Goal: Transaction & Acquisition: Purchase product/service

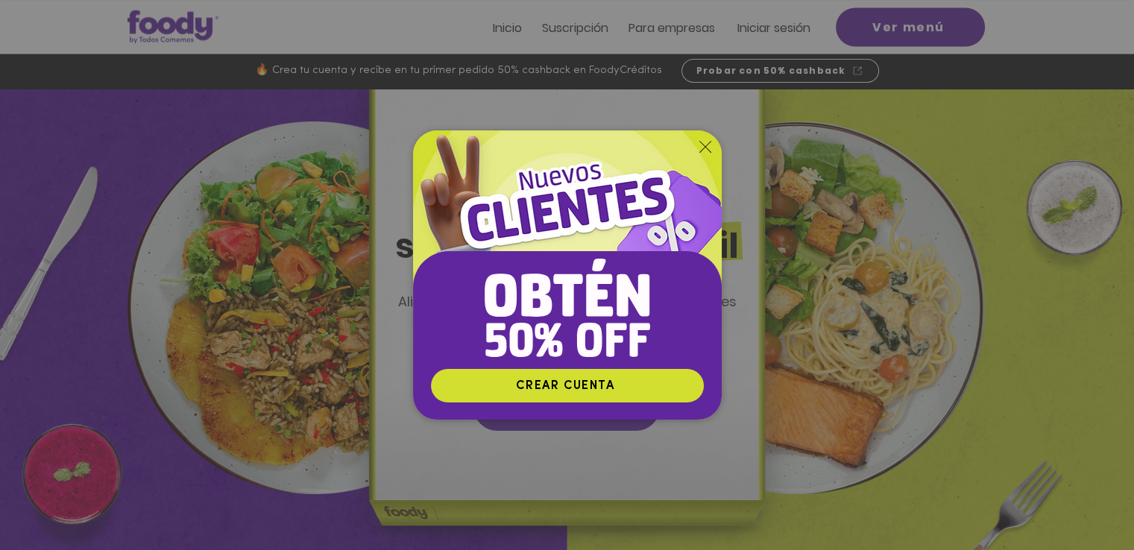
click at [703, 145] on icon "Volver al sitio" at bounding box center [705, 147] width 12 height 12
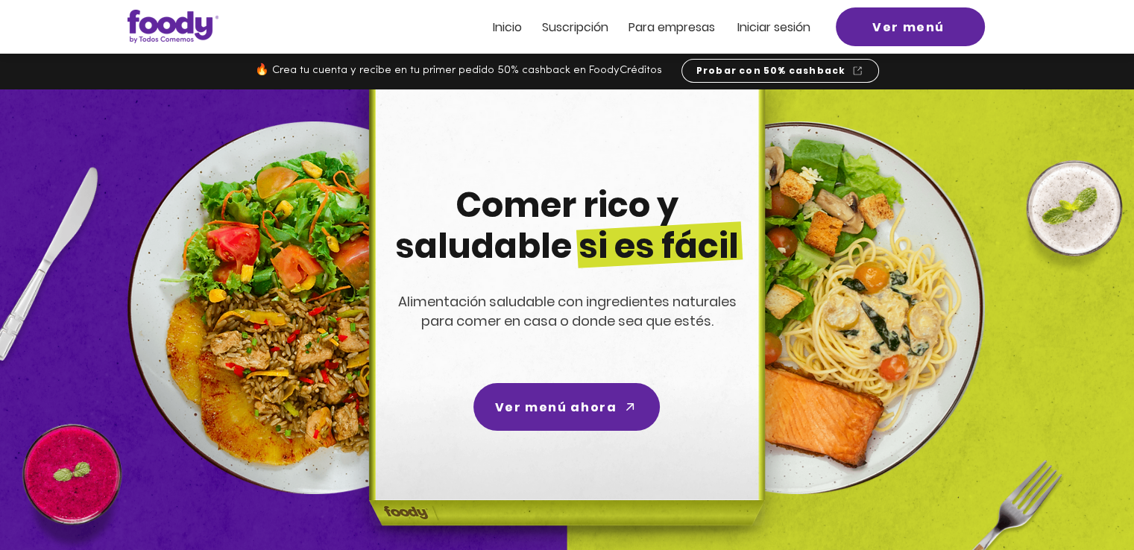
click at [497, 33] on span "Inicio" at bounding box center [507, 27] width 29 height 17
click at [500, 24] on span "Inicio" at bounding box center [507, 27] width 29 height 17
click at [511, 25] on span "Inicio" at bounding box center [507, 27] width 29 height 17
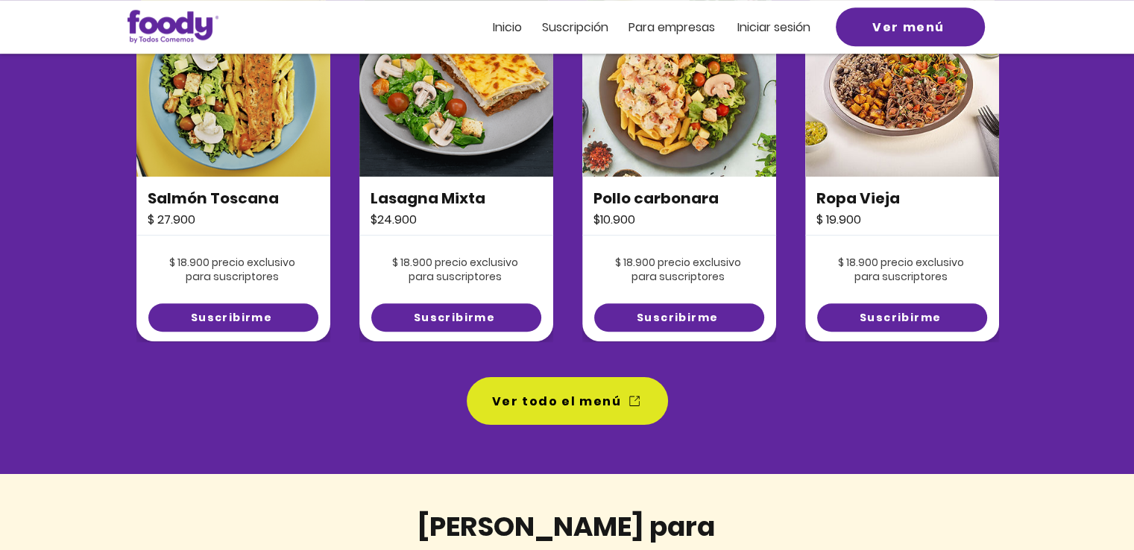
scroll to position [1267, 0]
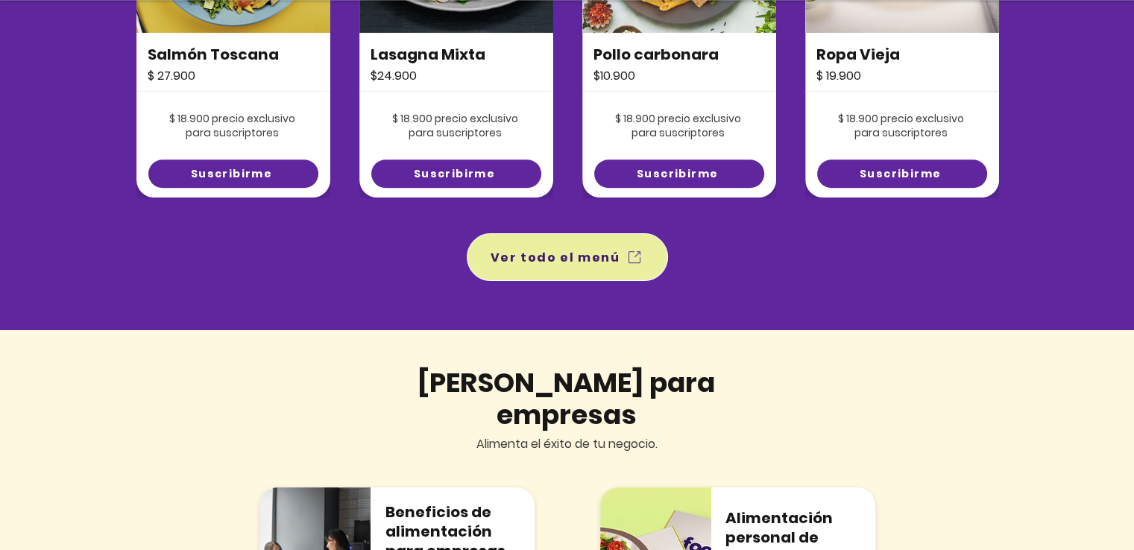
click at [549, 256] on span "Ver todo el menú" at bounding box center [556, 257] width 130 height 19
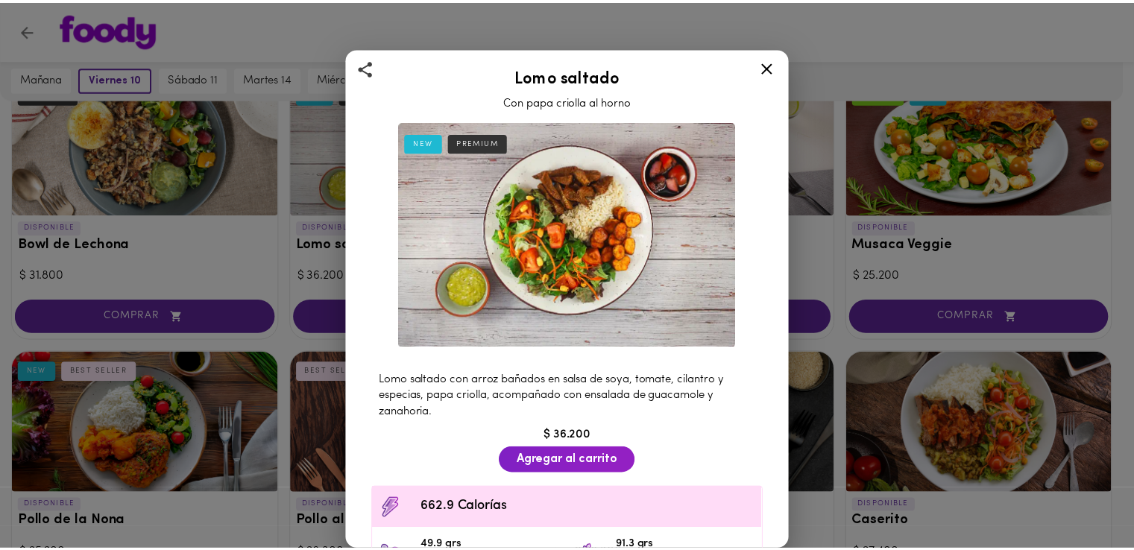
scroll to position [149, 0]
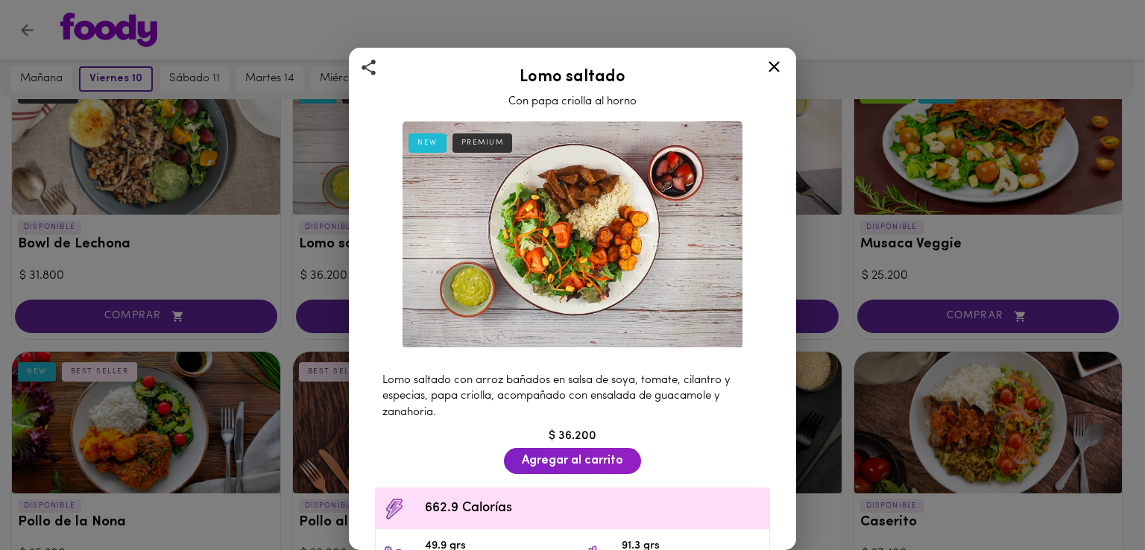
click at [778, 63] on icon at bounding box center [774, 66] width 19 height 19
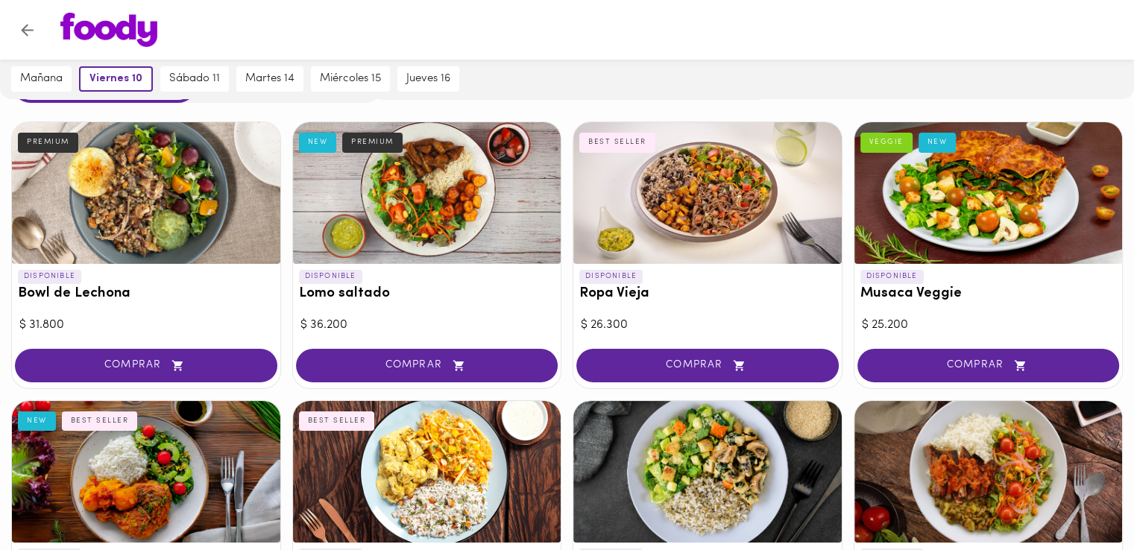
scroll to position [75, 0]
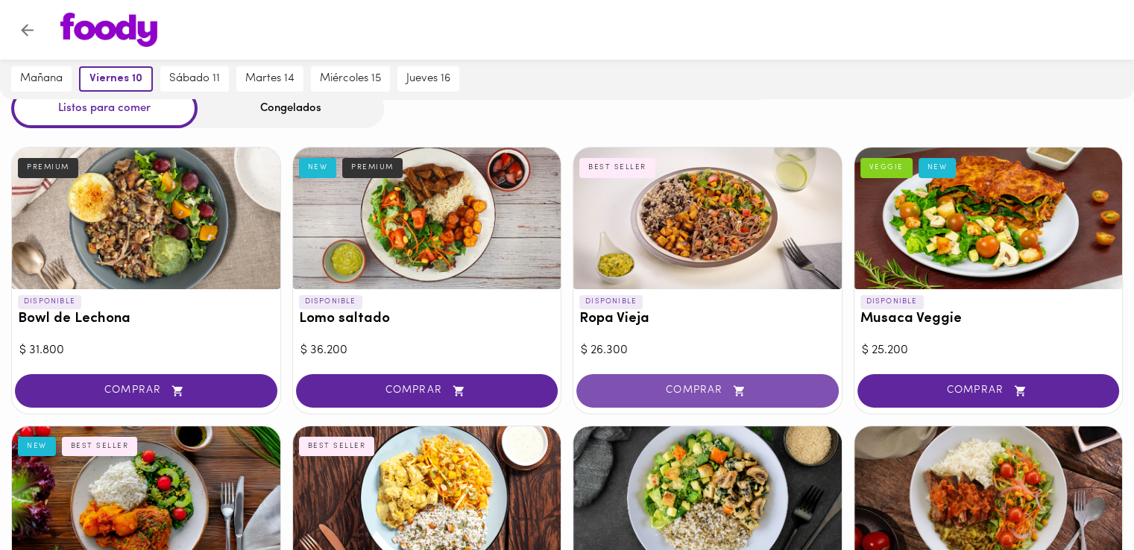
click at [679, 386] on span "COMPRAR" at bounding box center [707, 391] width 225 height 13
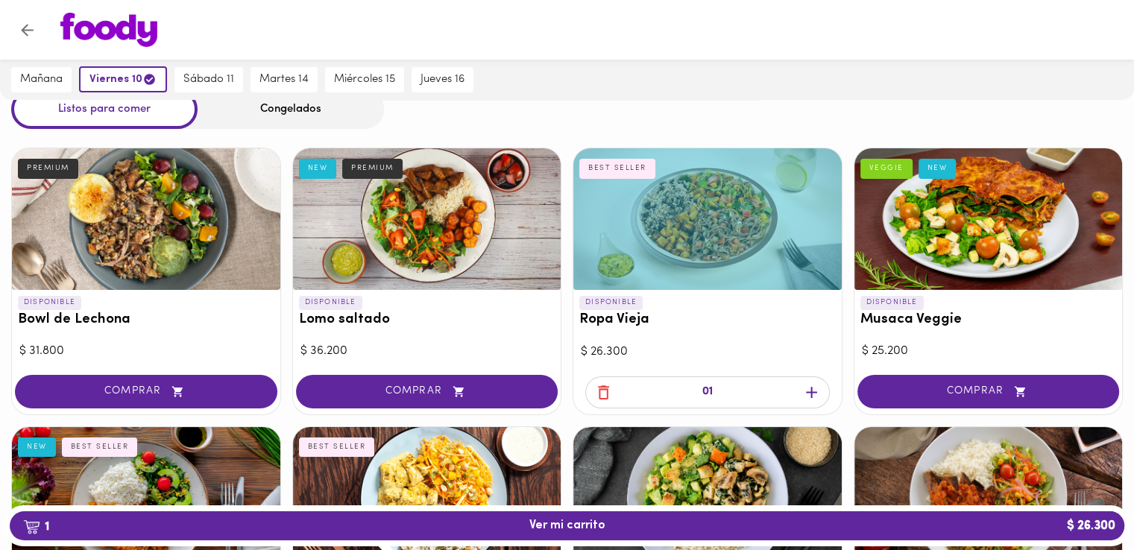
click at [613, 389] on span "button" at bounding box center [603, 392] width 22 height 19
click at [599, 391] on div "01" at bounding box center [707, 394] width 268 height 41
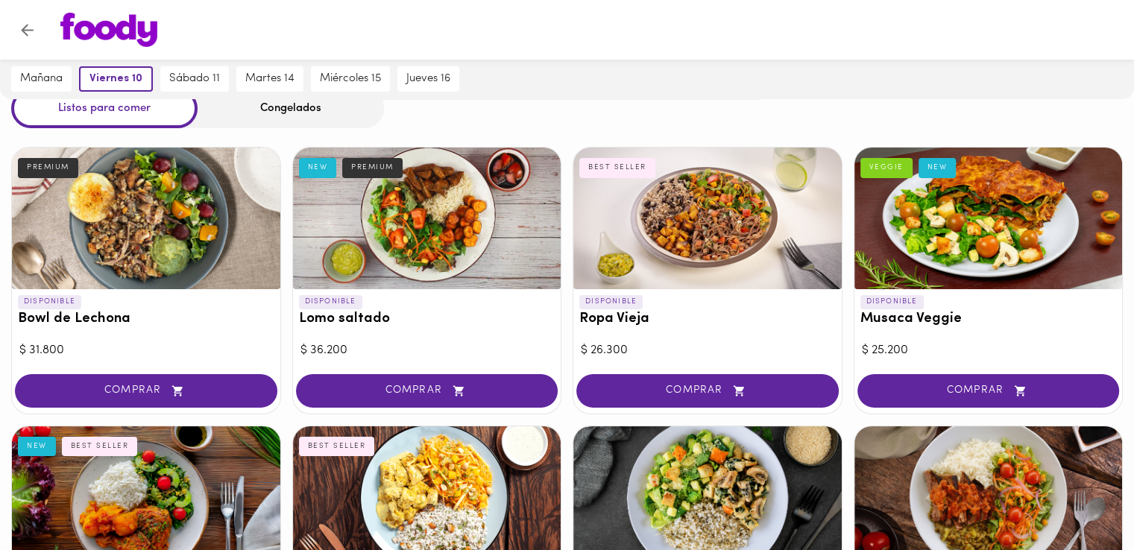
click at [596, 392] on span "COMPRAR" at bounding box center [707, 391] width 225 height 13
click at [685, 311] on div at bounding box center [567, 275] width 1134 height 550
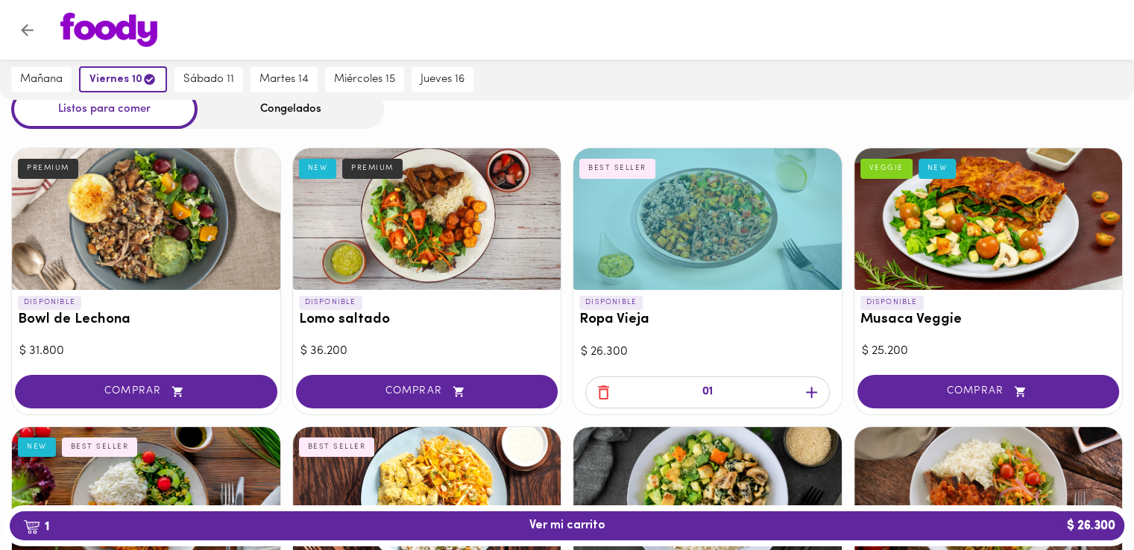
click at [686, 314] on h3 "Ropa Vieja" at bounding box center [707, 320] width 256 height 16
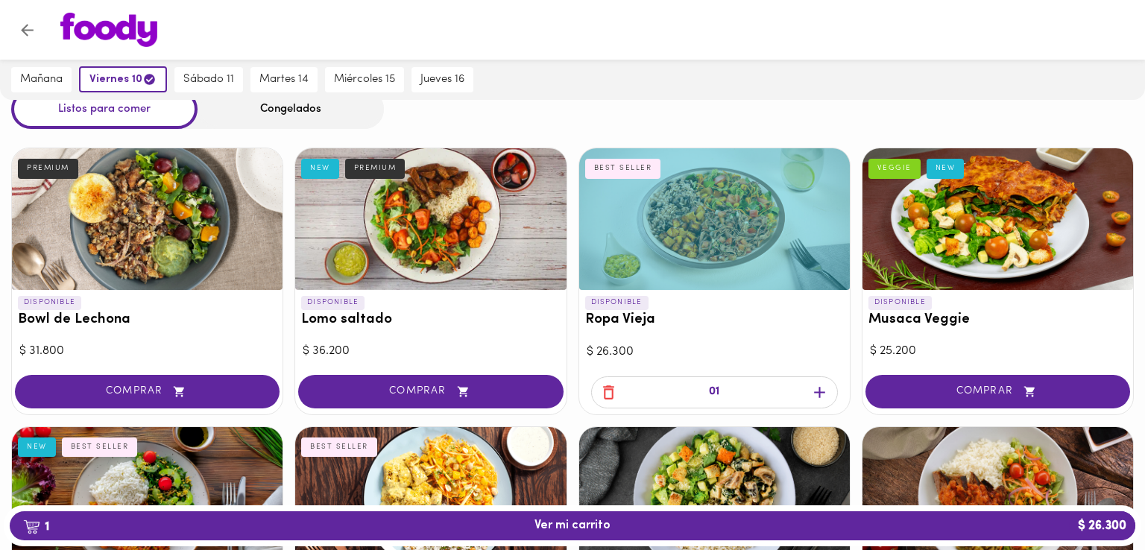
click at [687, 324] on div at bounding box center [572, 275] width 1145 height 550
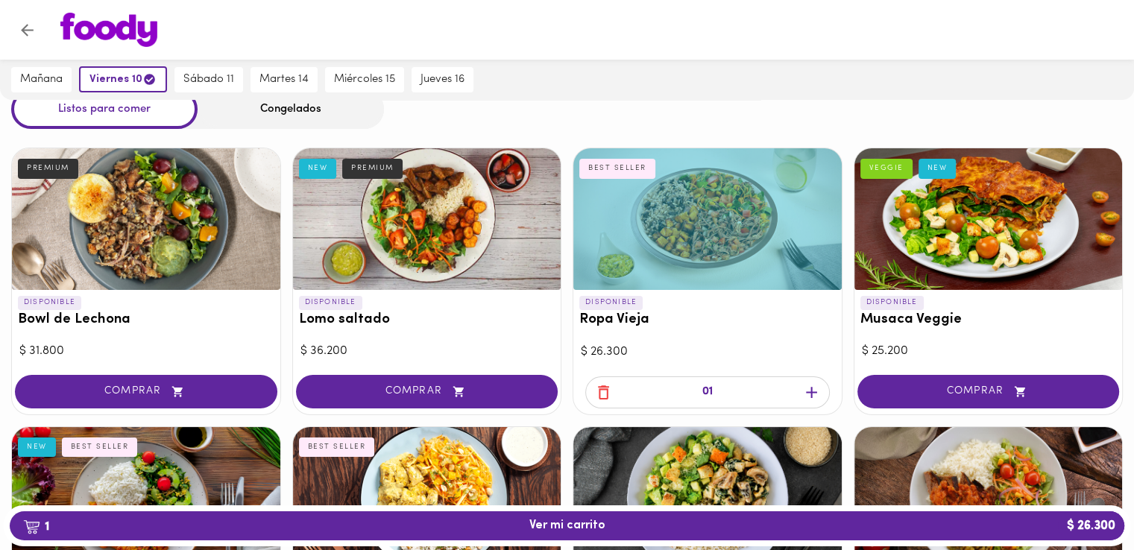
scroll to position [149, 0]
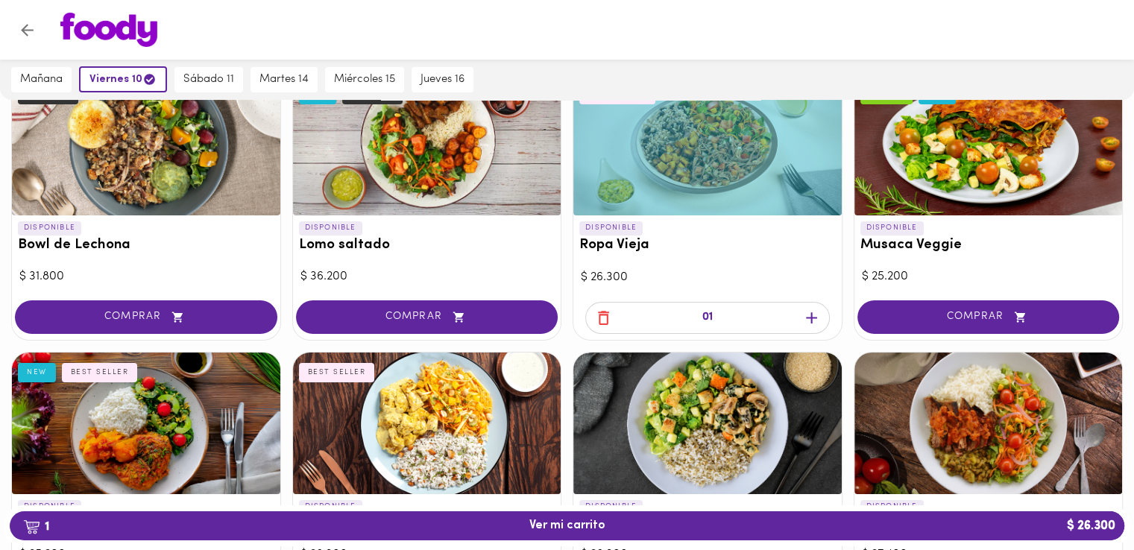
click at [681, 192] on div at bounding box center [707, 145] width 268 height 142
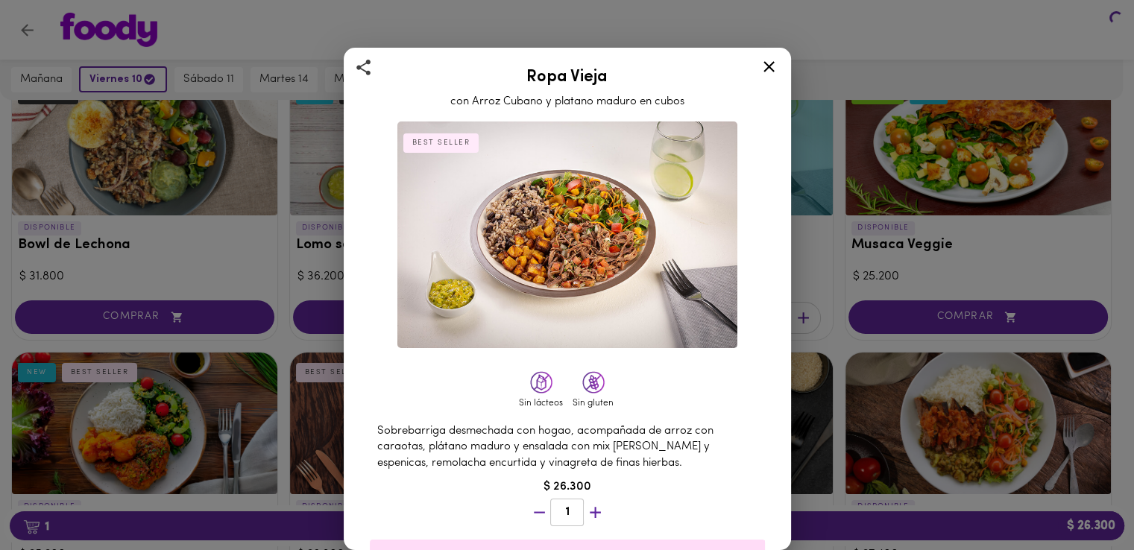
click at [681, 243] on div at bounding box center [567, 275] width 1134 height 550
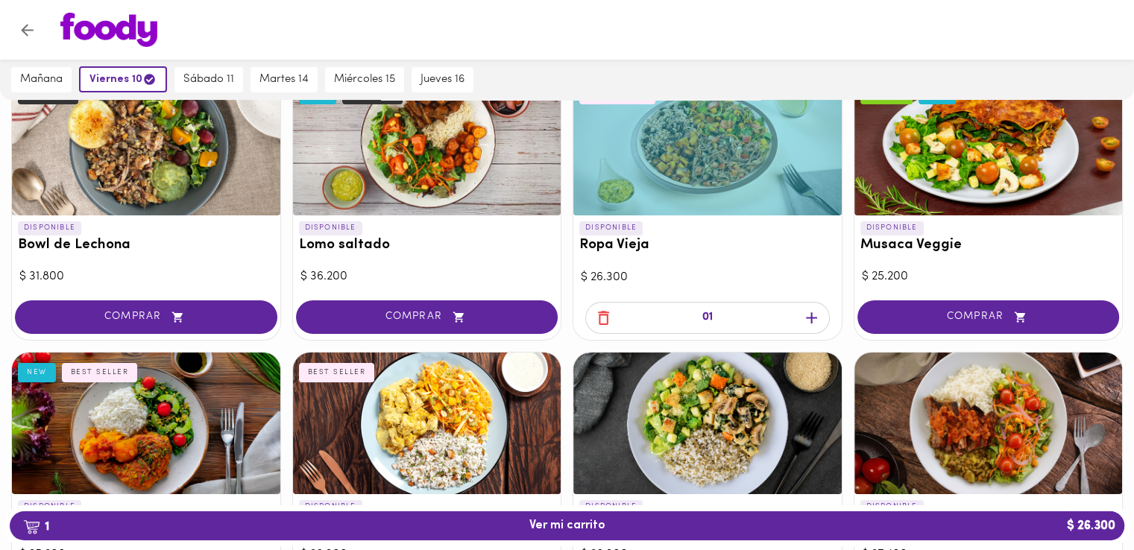
click at [678, 183] on div at bounding box center [707, 145] width 268 height 142
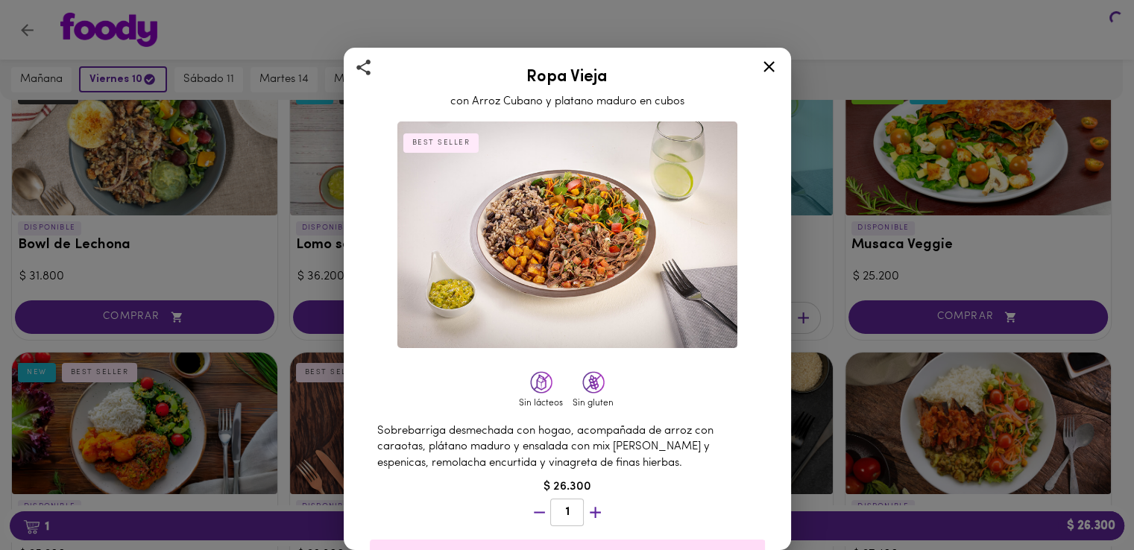
click at [678, 183] on div at bounding box center [567, 275] width 1134 height 550
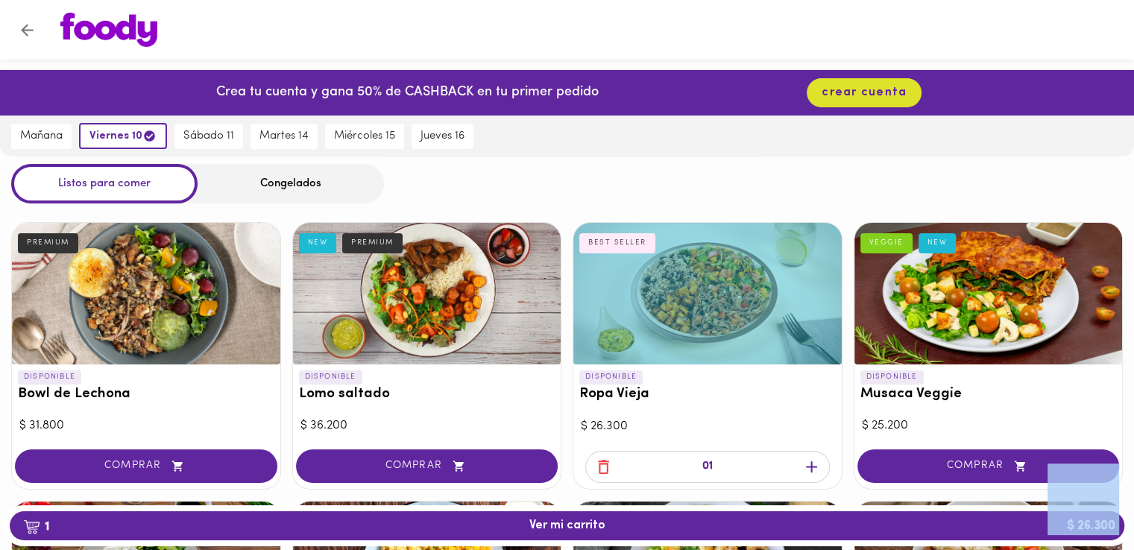
click at [605, 464] on icon "button" at bounding box center [603, 467] width 19 height 19
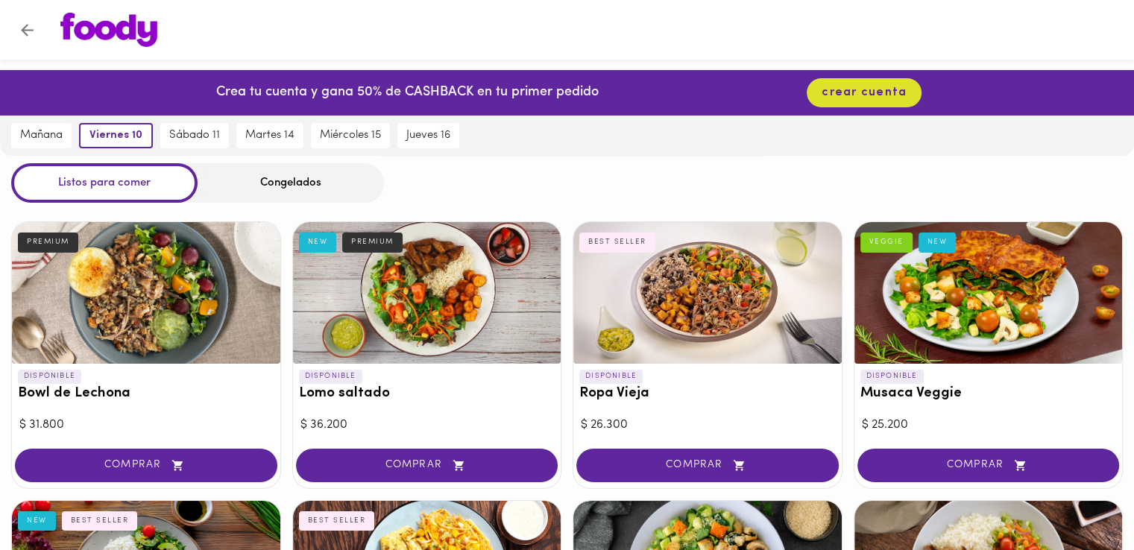
click at [623, 247] on div "BEST SELLER" at bounding box center [617, 242] width 76 height 19
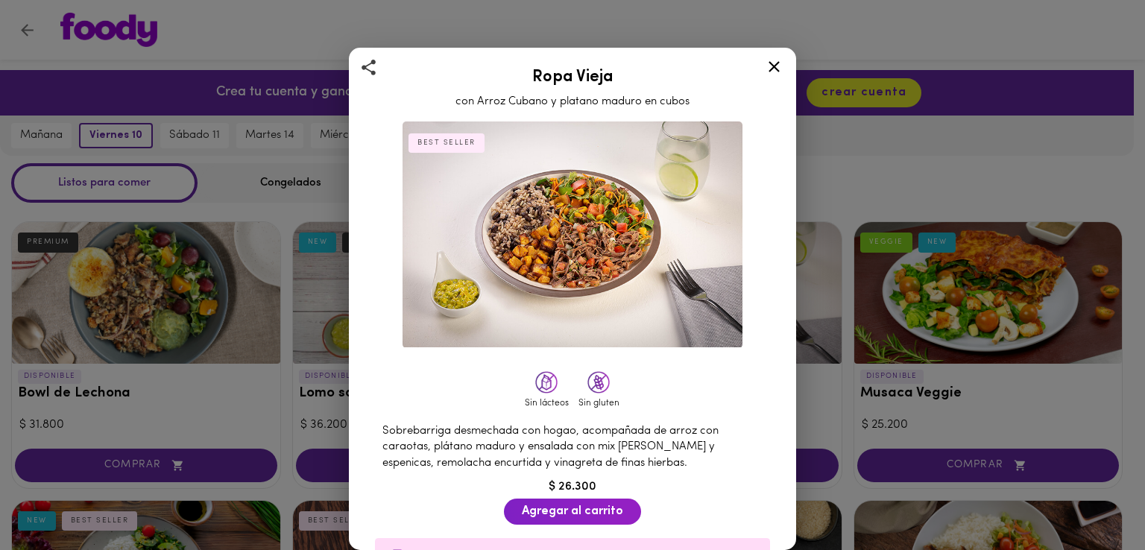
drag, startPoint x: 384, startPoint y: 60, endPoint x: 375, endPoint y: 66, distance: 10.8
click at [382, 60] on div "Ropa Vieja con Arroz Cubano y platano maduro en cubos BEST SELLER Sin lácteos S…" at bounding box center [572, 417] width 447 height 739
click at [373, 67] on icon at bounding box center [368, 67] width 19 height 19
click at [778, 65] on icon at bounding box center [774, 66] width 19 height 19
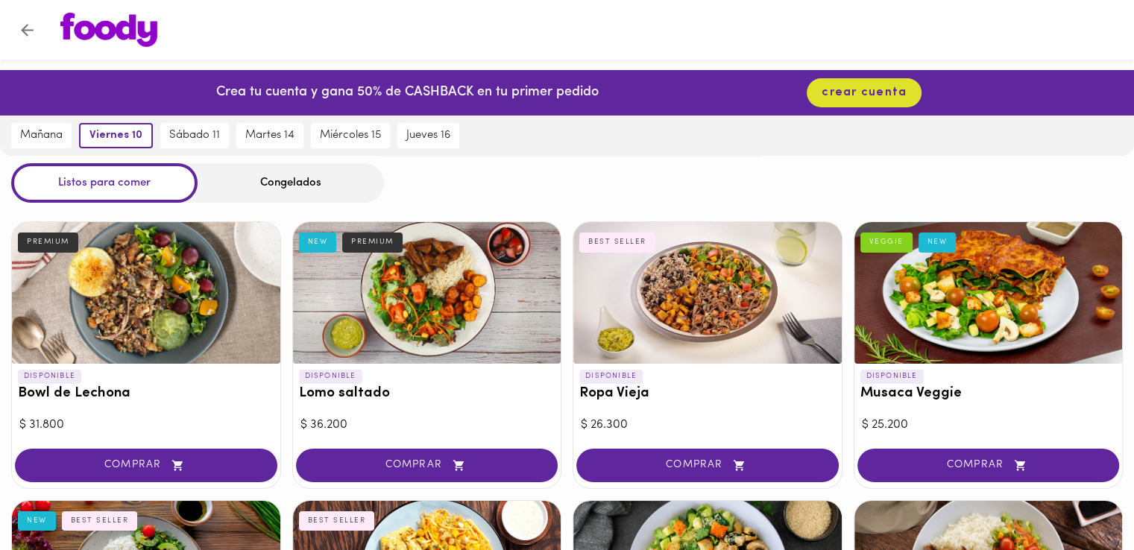
click at [975, 349] on div at bounding box center [988, 293] width 268 height 142
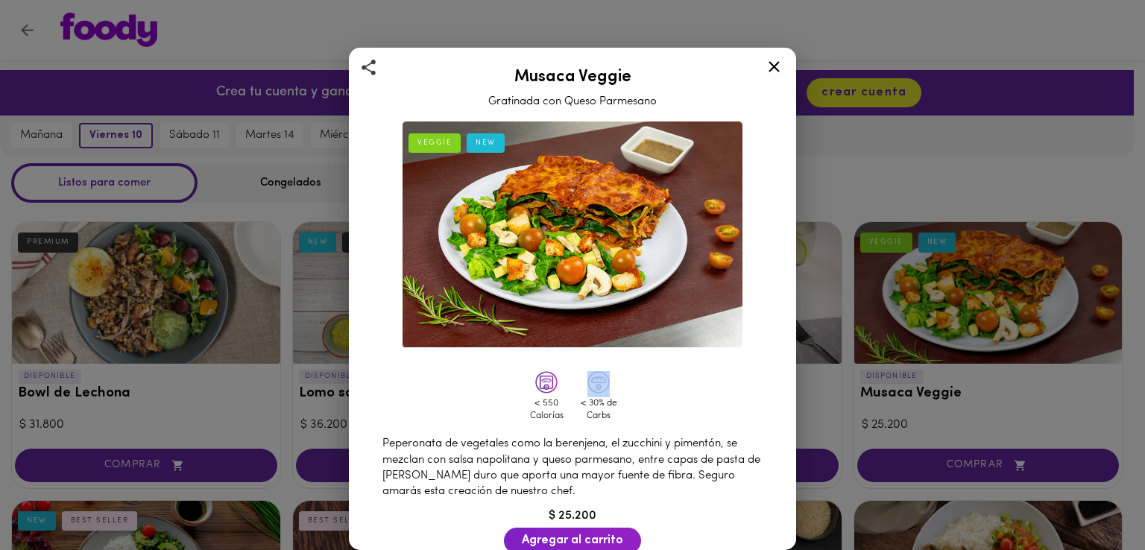
click at [975, 349] on div "Musaca Veggie Gratinada con Queso Parmesano VEGGIE NEW < 550 Calorías < 30% de …" at bounding box center [572, 275] width 1145 height 550
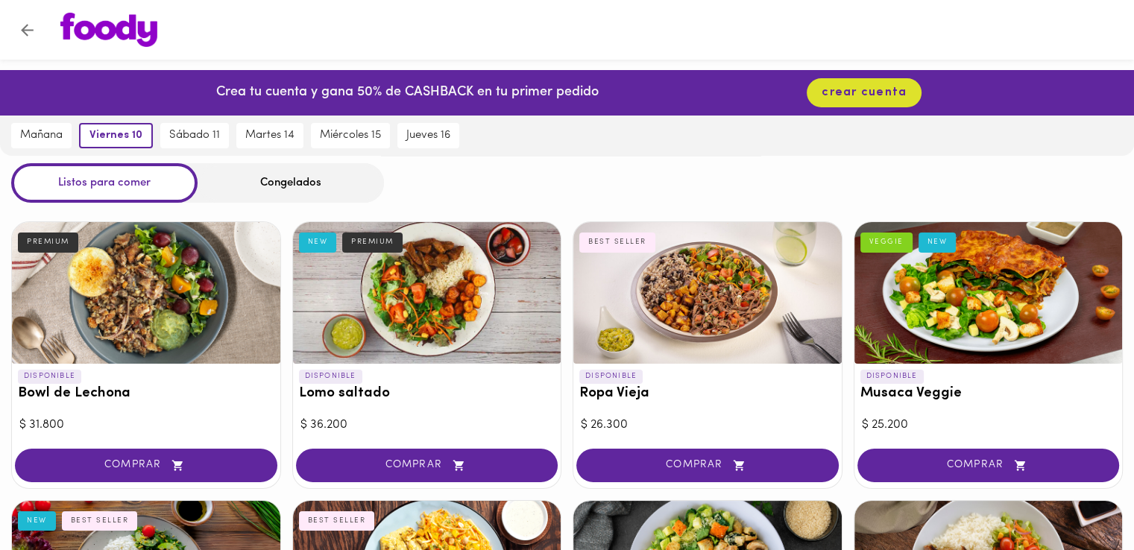
click at [969, 342] on div at bounding box center [988, 293] width 268 height 142
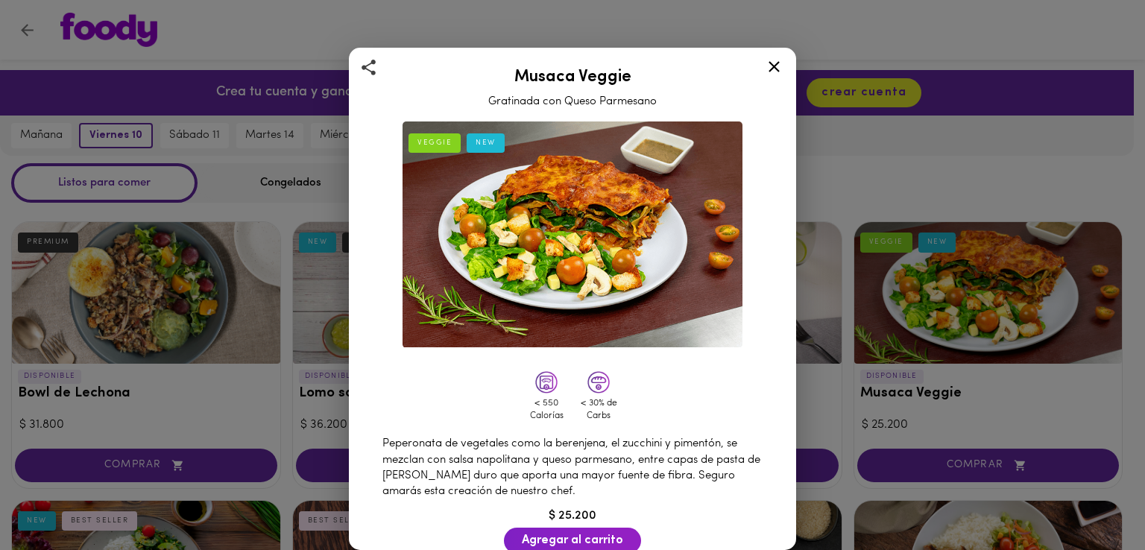
click at [778, 60] on icon at bounding box center [774, 66] width 19 height 19
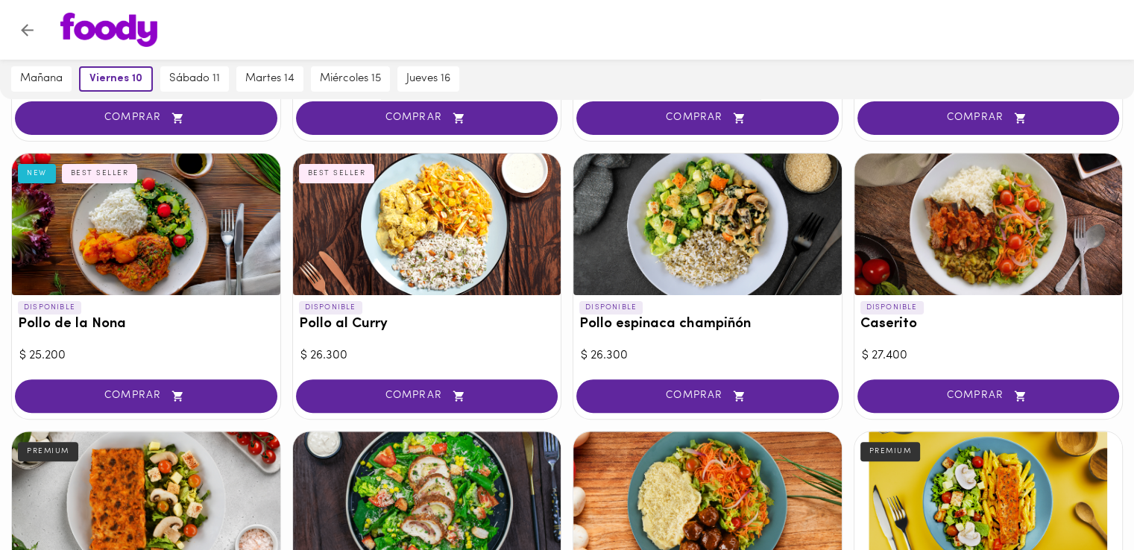
scroll to position [373, 0]
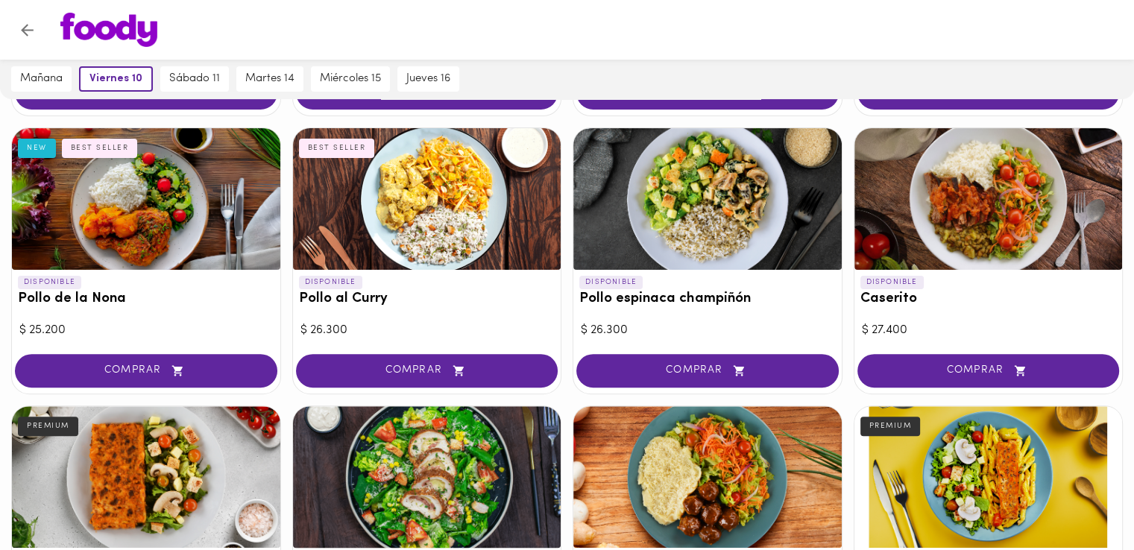
click at [152, 211] on div at bounding box center [146, 199] width 268 height 142
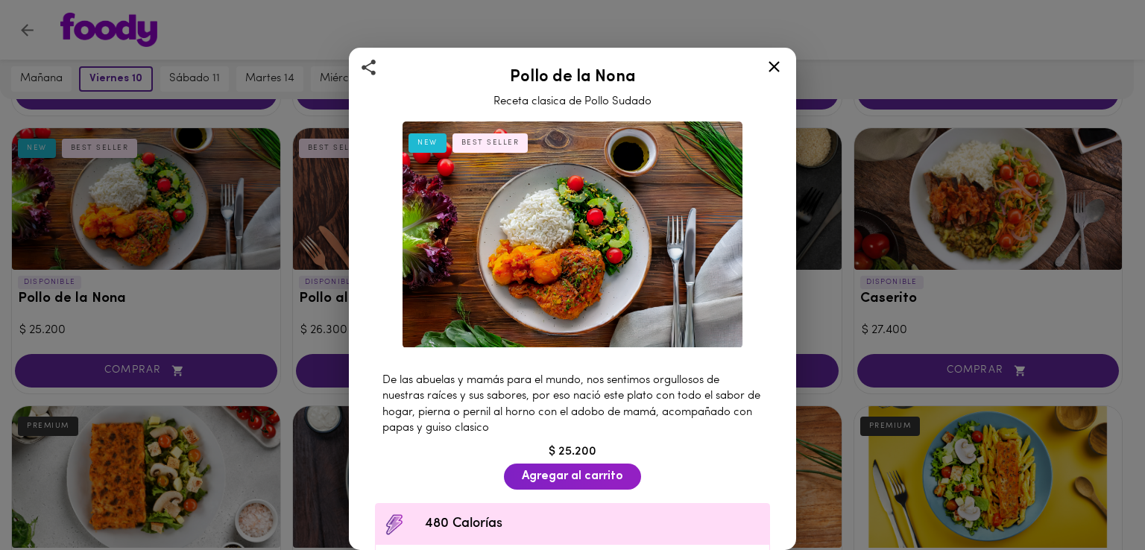
click at [773, 65] on icon at bounding box center [774, 66] width 11 height 11
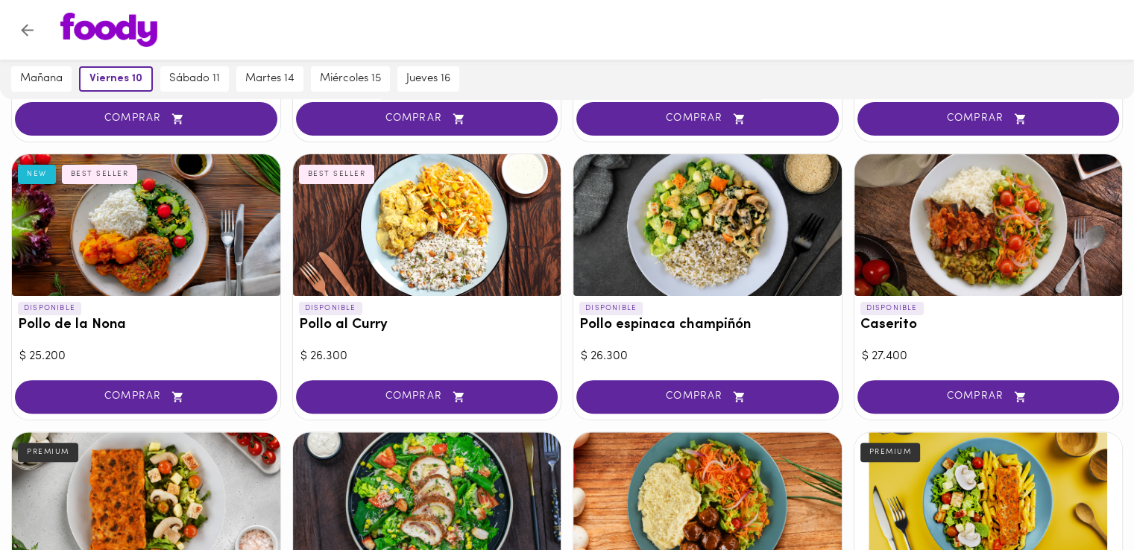
scroll to position [373, 0]
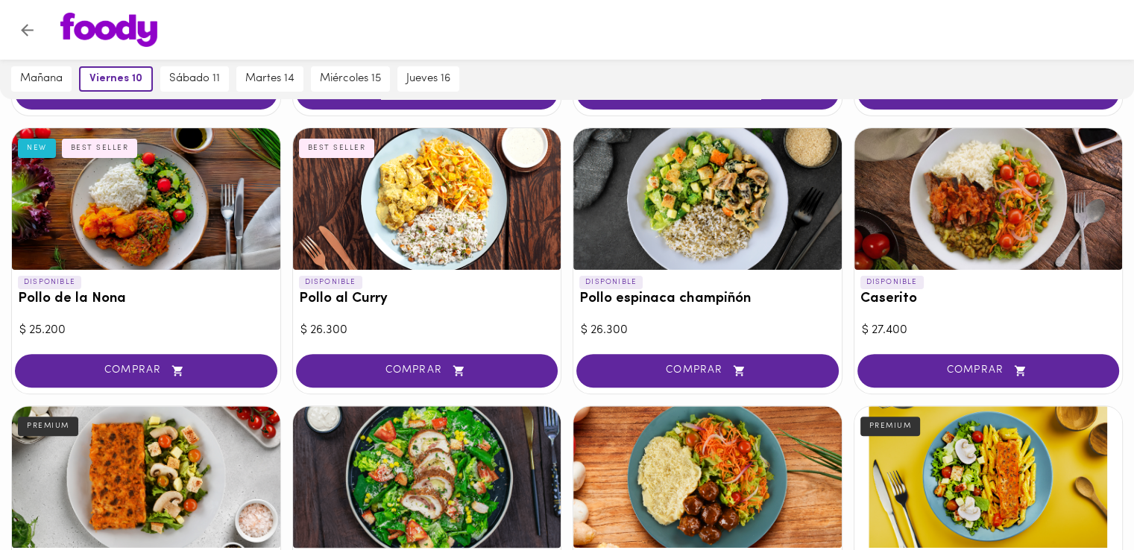
click at [464, 245] on div at bounding box center [427, 199] width 268 height 142
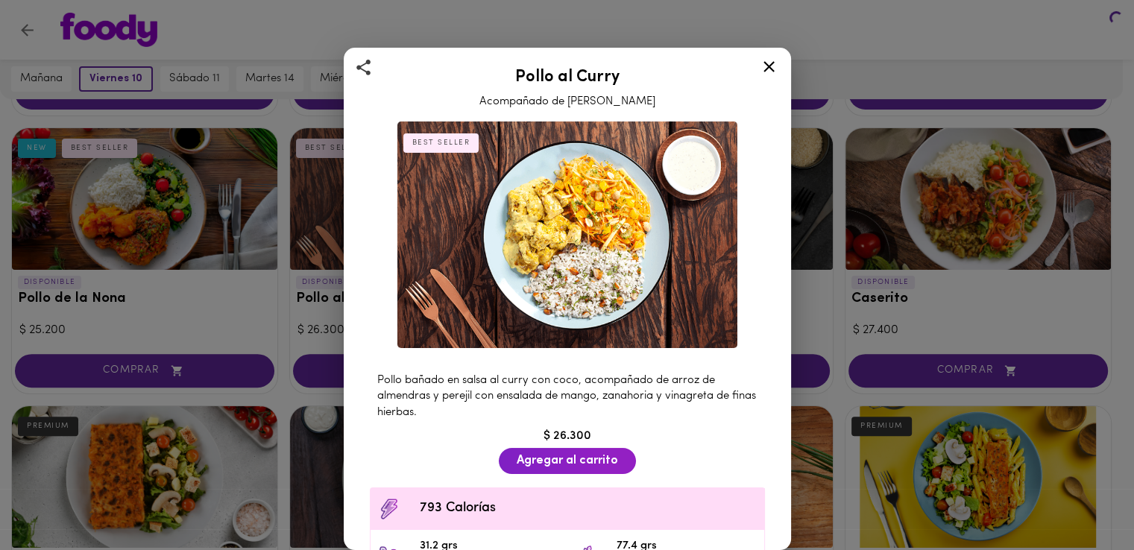
click at [441, 284] on div at bounding box center [567, 275] width 1134 height 550
click at [432, 262] on div at bounding box center [567, 275] width 1134 height 550
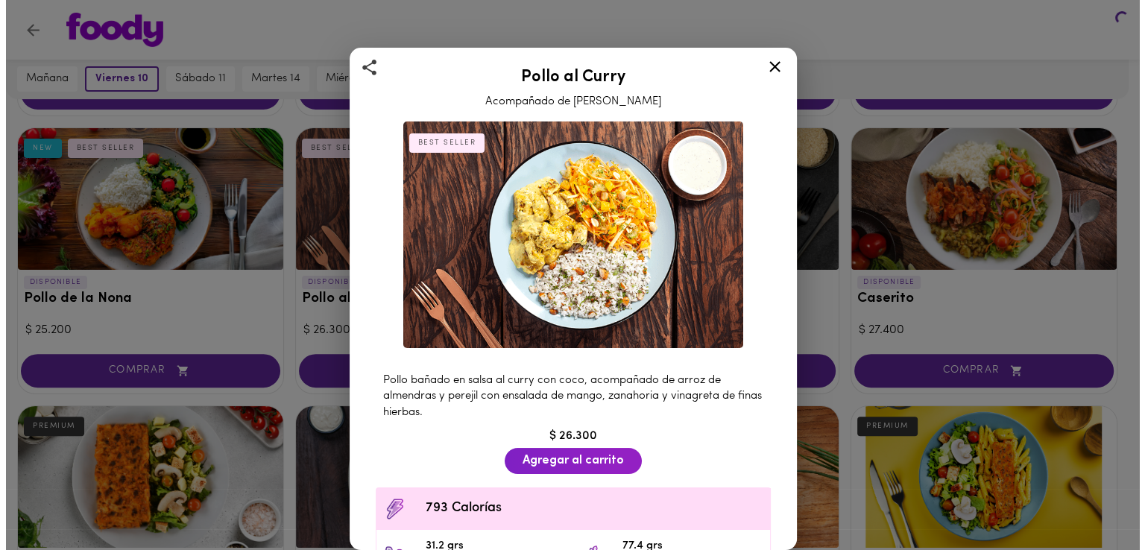
scroll to position [149, 0]
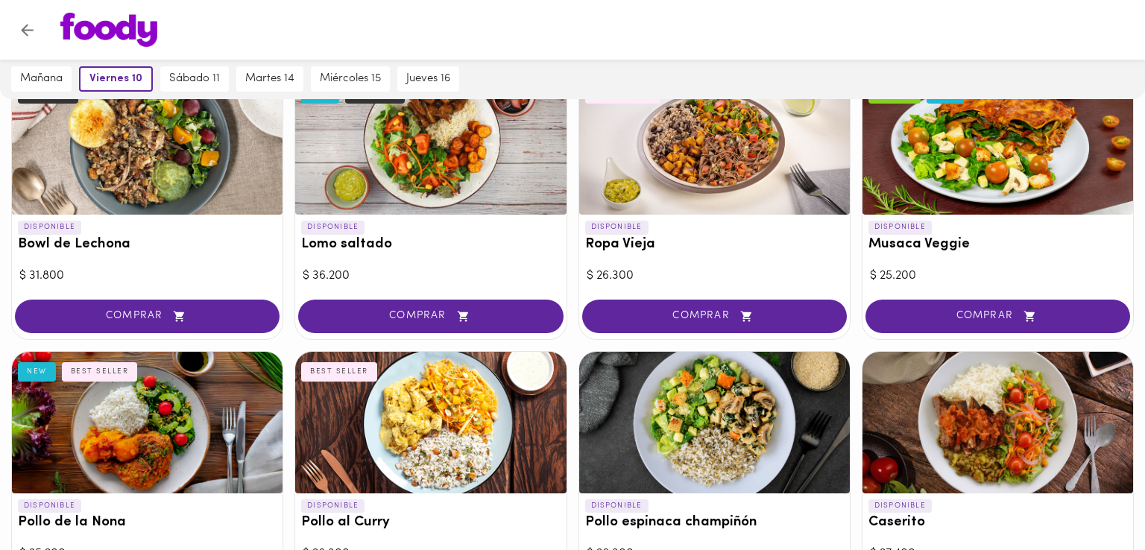
click at [438, 240] on h3 "Lomo saltado" at bounding box center [430, 245] width 259 height 16
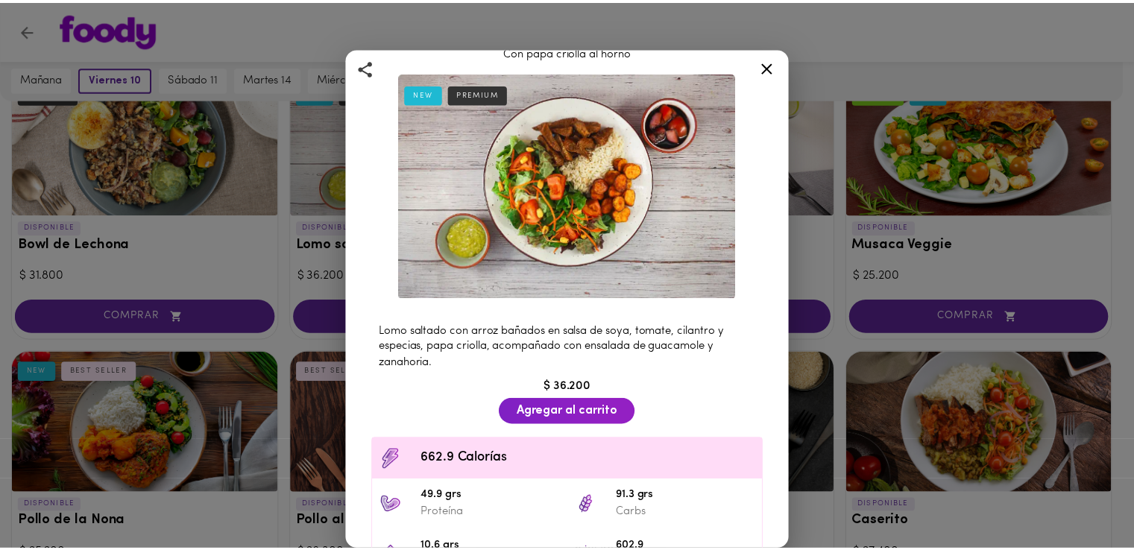
scroll to position [0, 0]
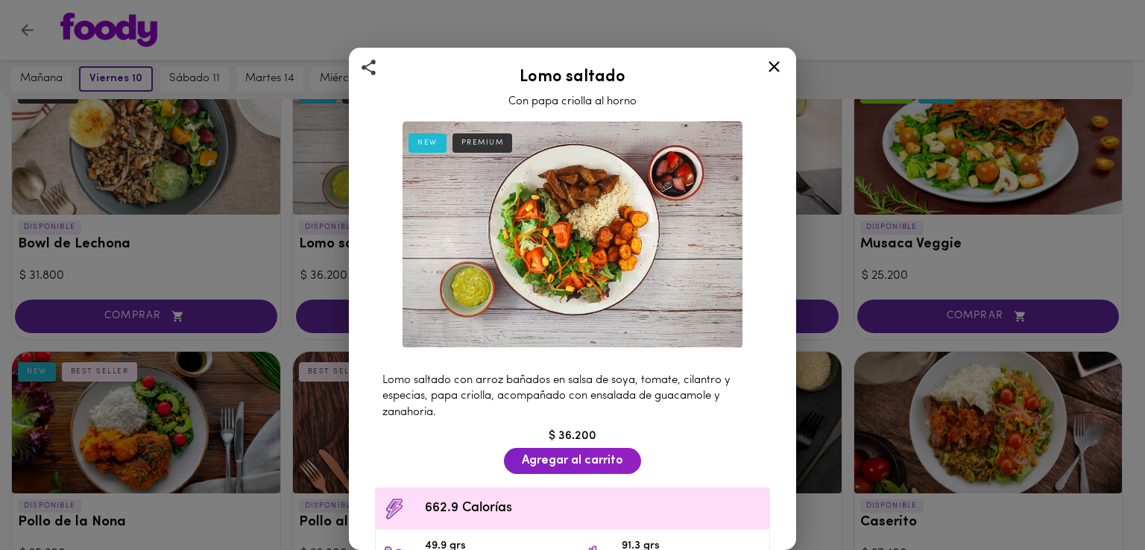
click at [770, 65] on icon at bounding box center [774, 66] width 19 height 19
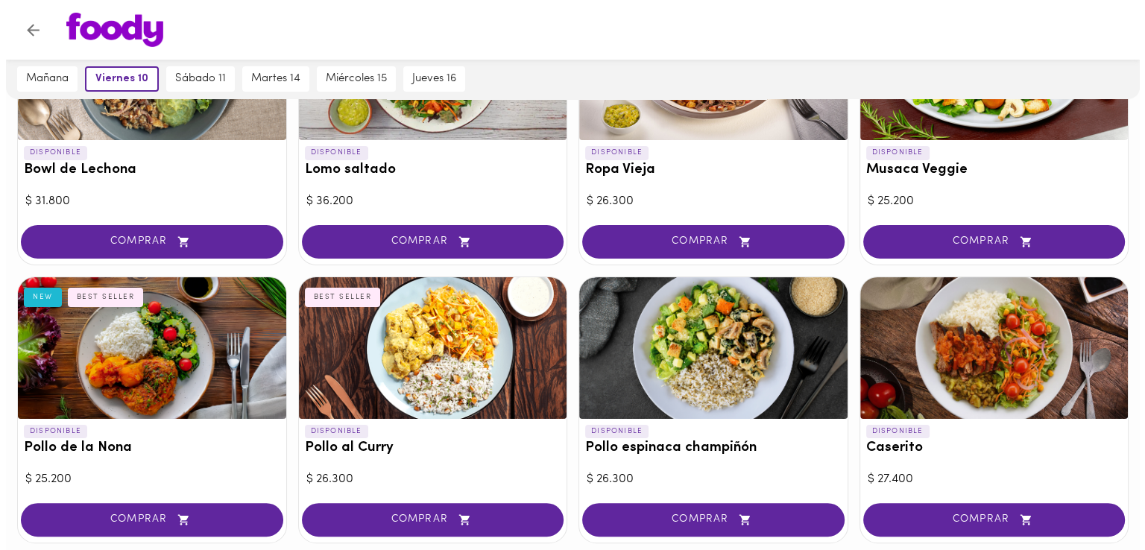
scroll to position [298, 0]
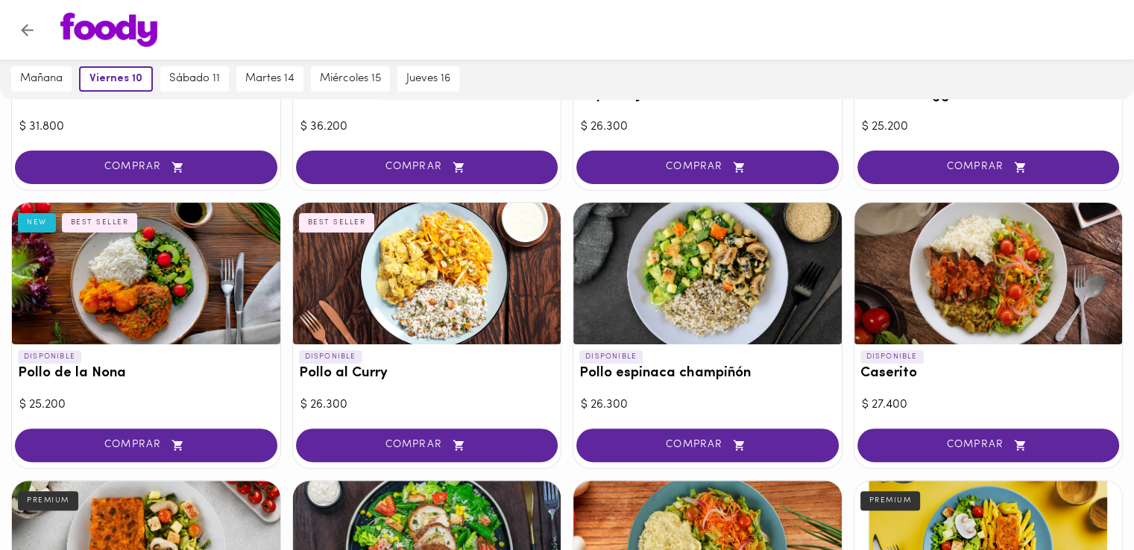
click at [429, 306] on div at bounding box center [427, 274] width 268 height 142
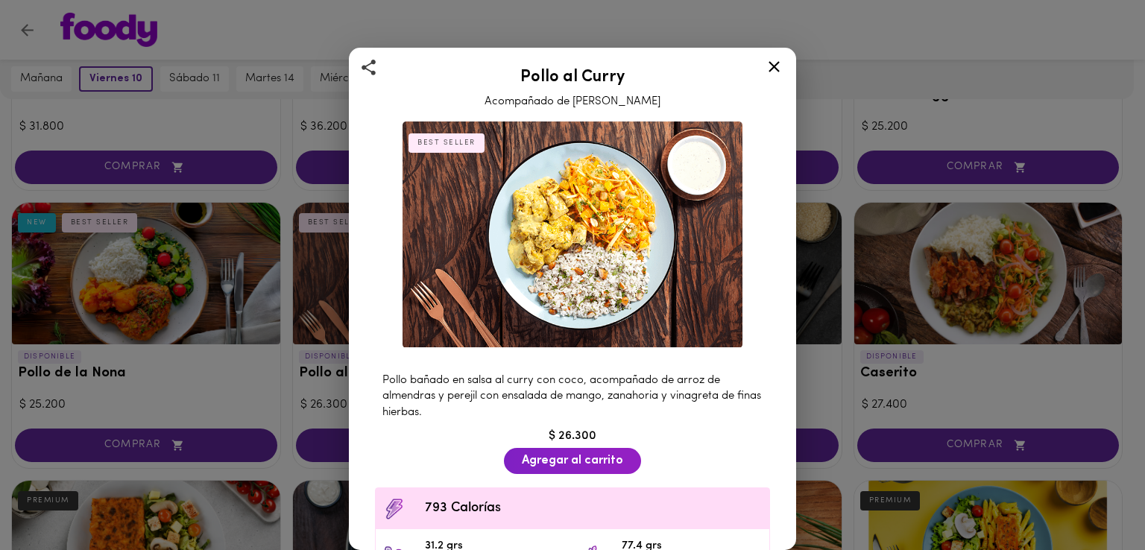
click at [772, 66] on icon at bounding box center [774, 66] width 19 height 19
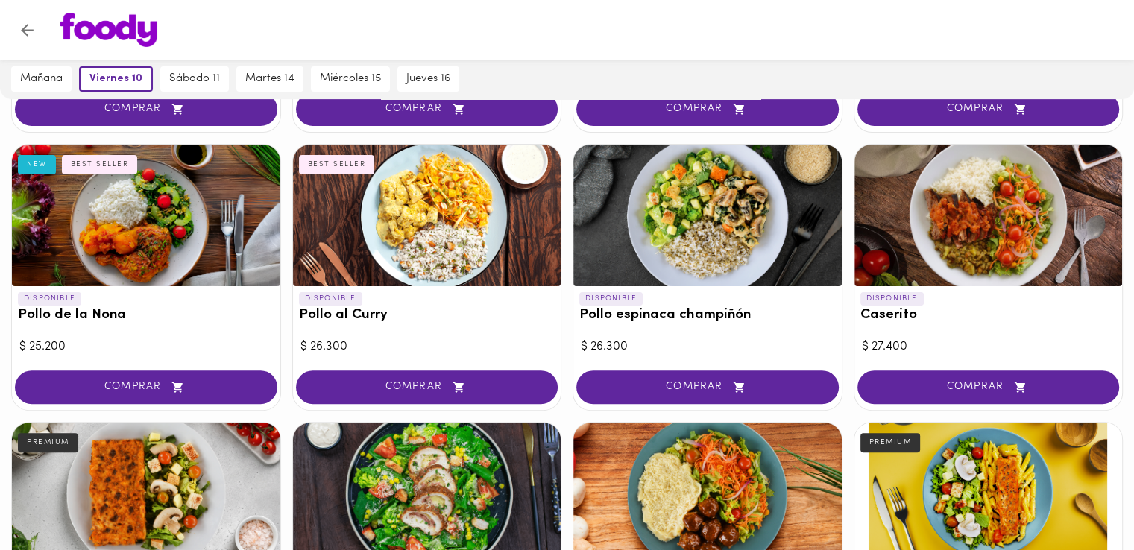
scroll to position [298, 0]
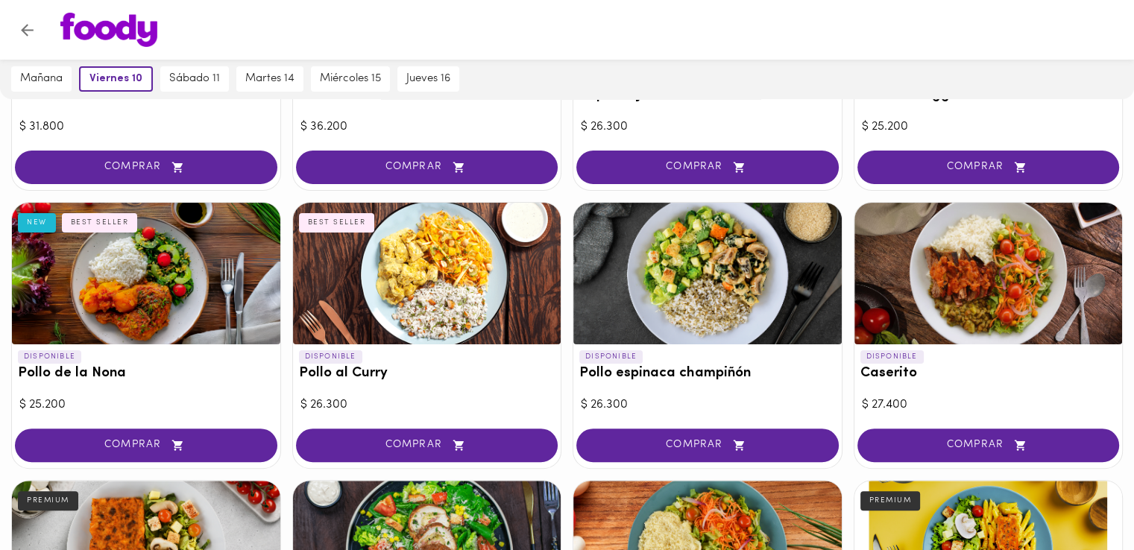
click at [737, 271] on div at bounding box center [707, 274] width 268 height 142
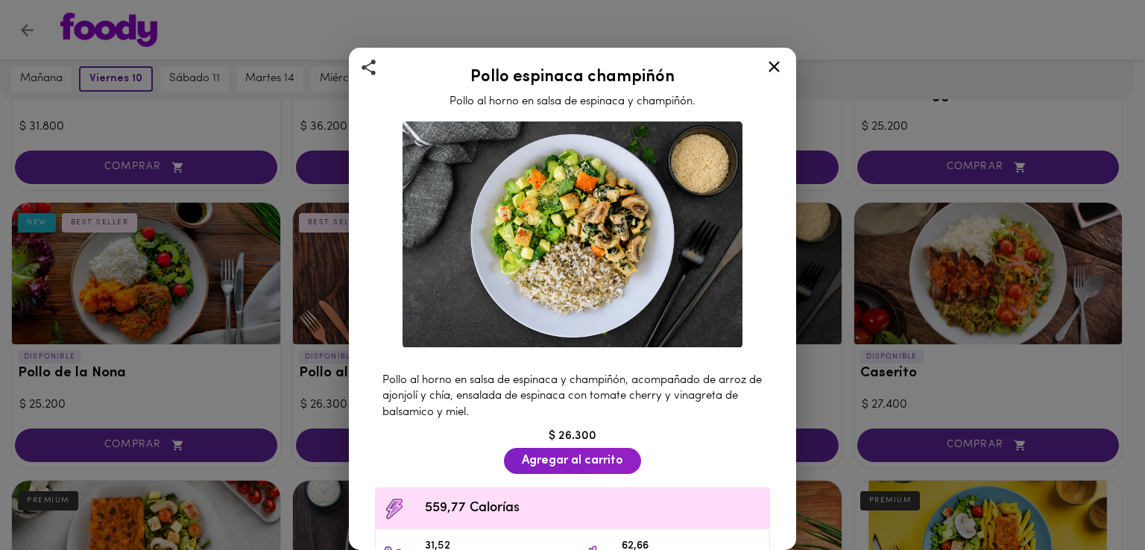
click at [687, 312] on div "Pollo espinaca champiñón Pollo al horno en salsa de espinaca y champiñón. Pollo…" at bounding box center [572, 416] width 447 height 736
click at [767, 63] on icon at bounding box center [774, 66] width 19 height 19
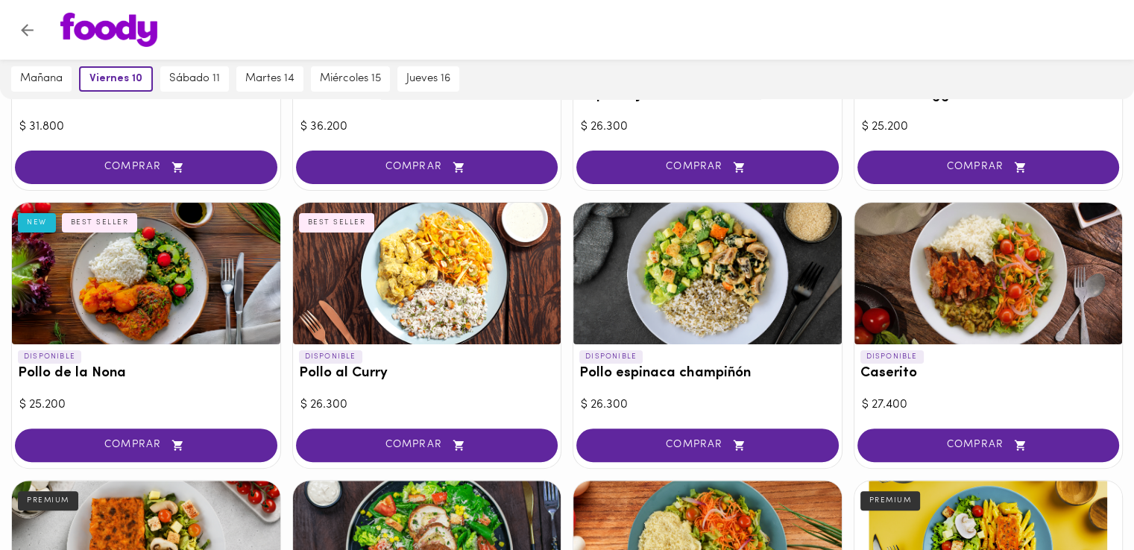
click at [992, 281] on div at bounding box center [988, 274] width 268 height 142
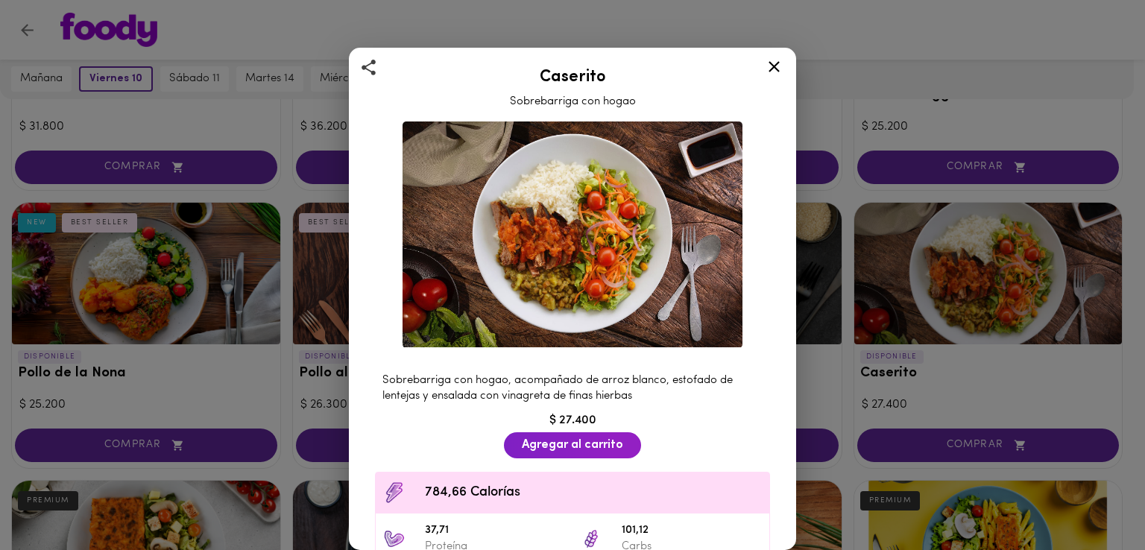
click at [774, 69] on icon at bounding box center [774, 66] width 19 height 19
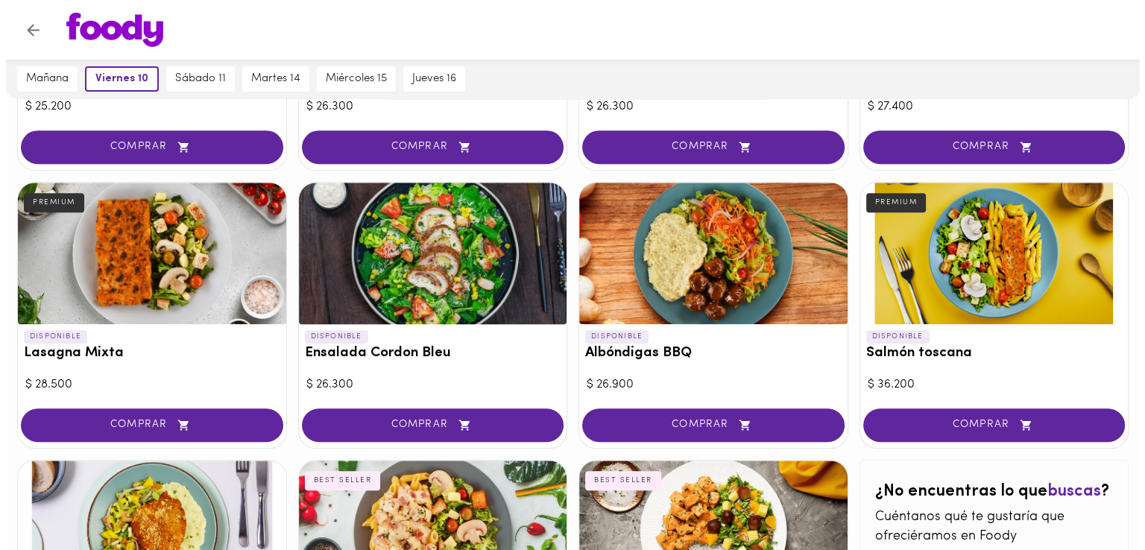
scroll to position [671, 0]
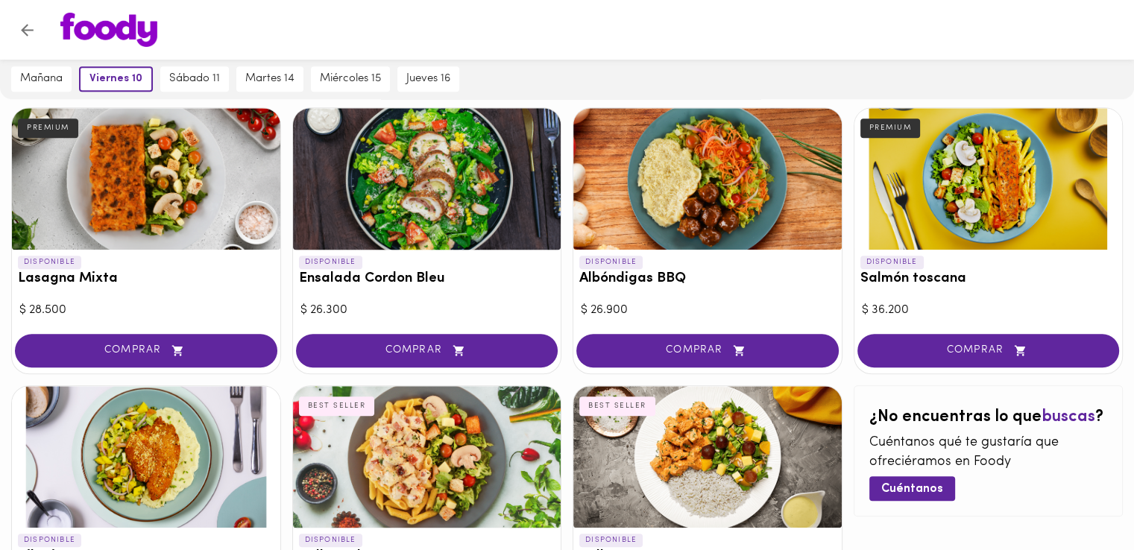
click at [152, 215] on div at bounding box center [146, 179] width 268 height 142
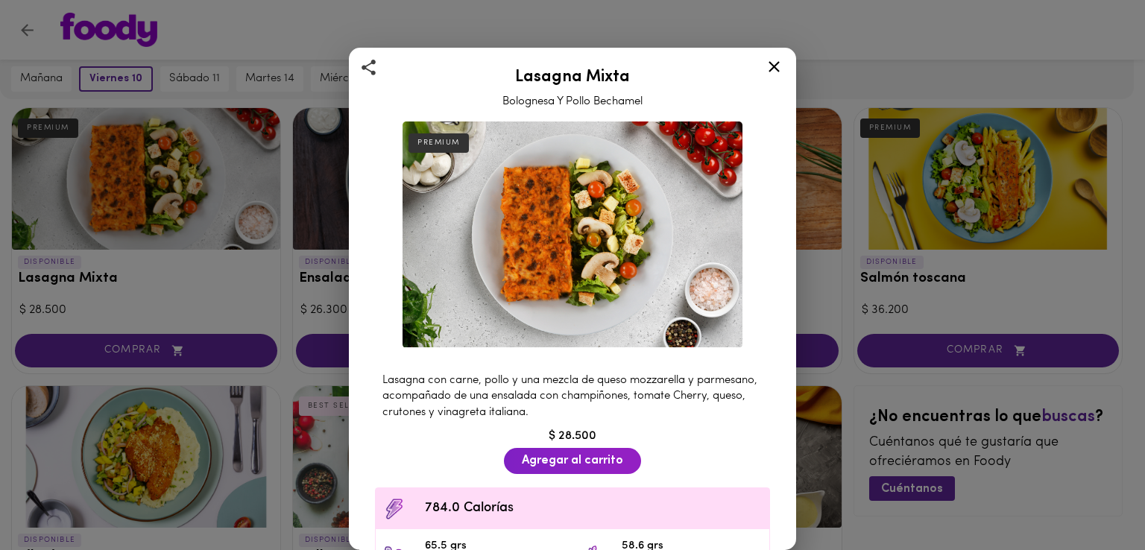
click at [775, 67] on icon at bounding box center [774, 66] width 11 height 11
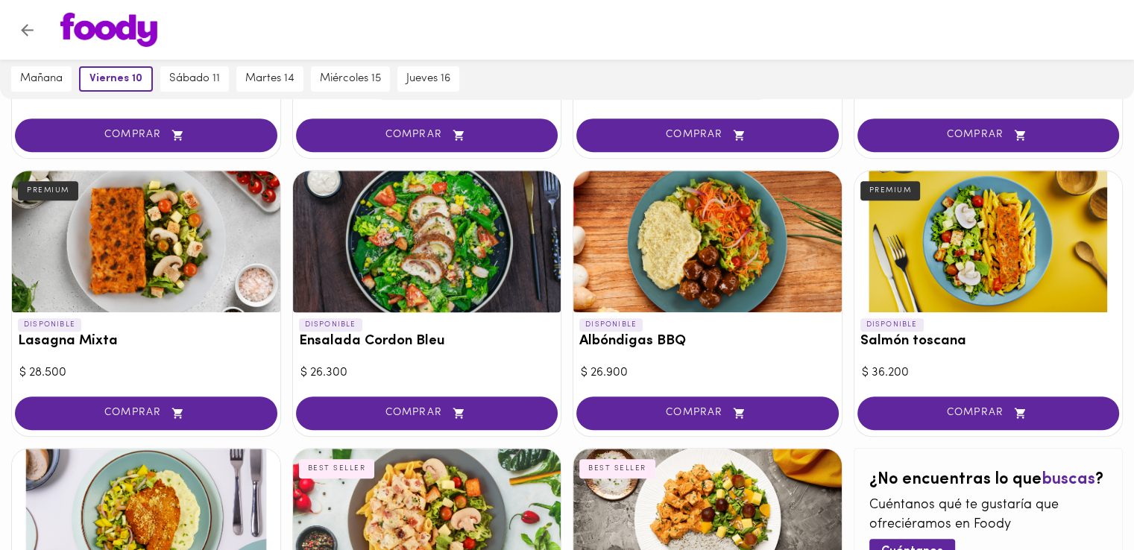
scroll to position [634, 0]
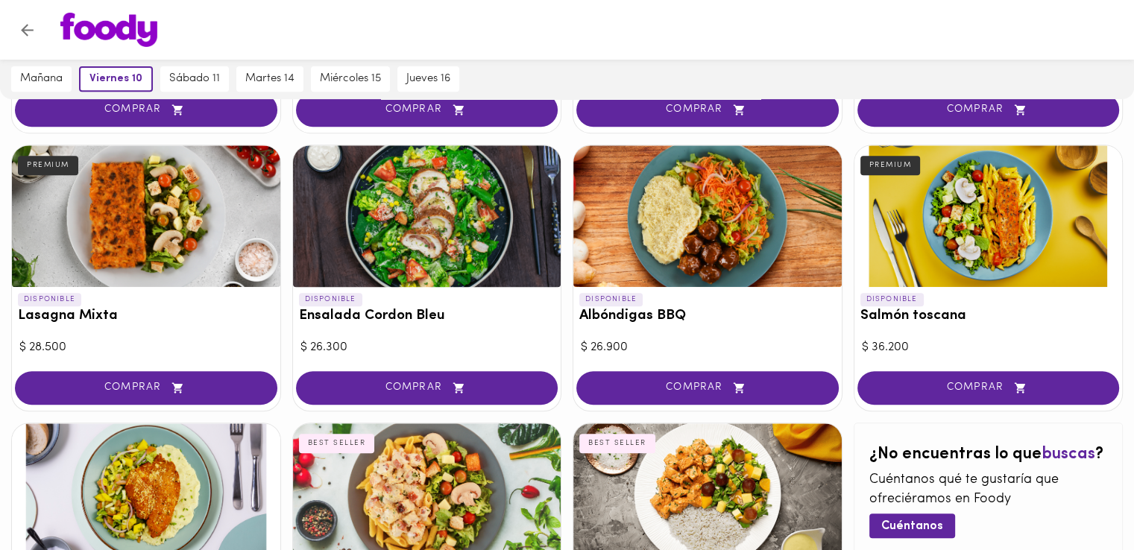
click at [376, 207] on div at bounding box center [427, 216] width 268 height 142
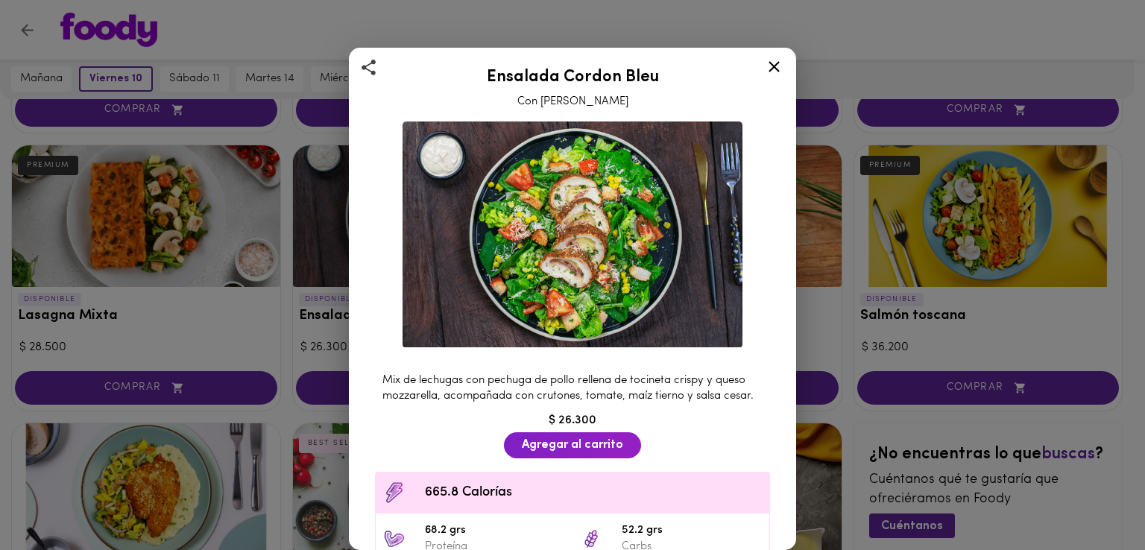
click at [775, 56] on div at bounding box center [774, 69] width 37 height 36
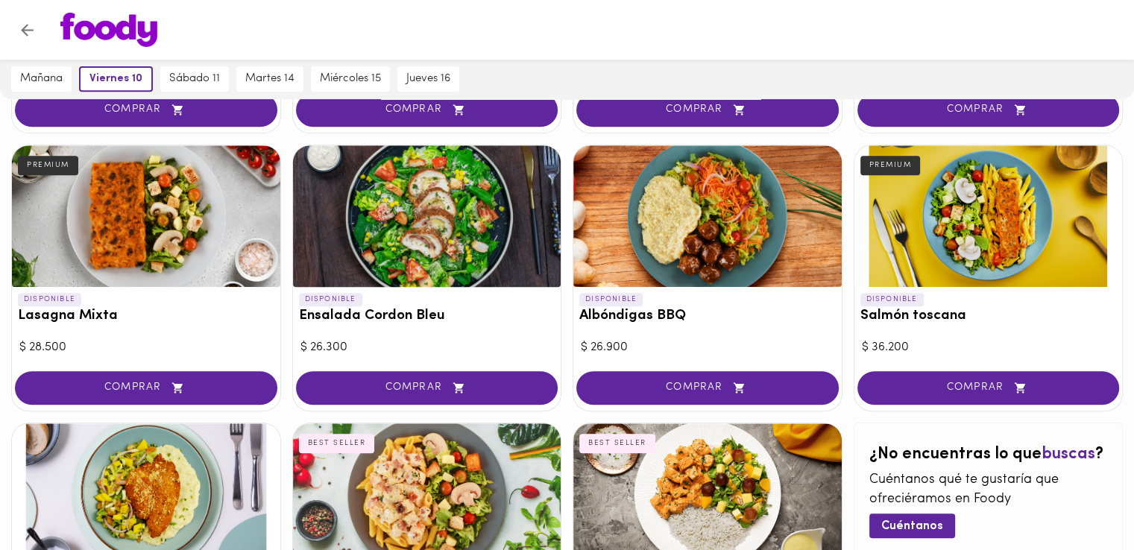
click at [695, 252] on div at bounding box center [707, 216] width 268 height 142
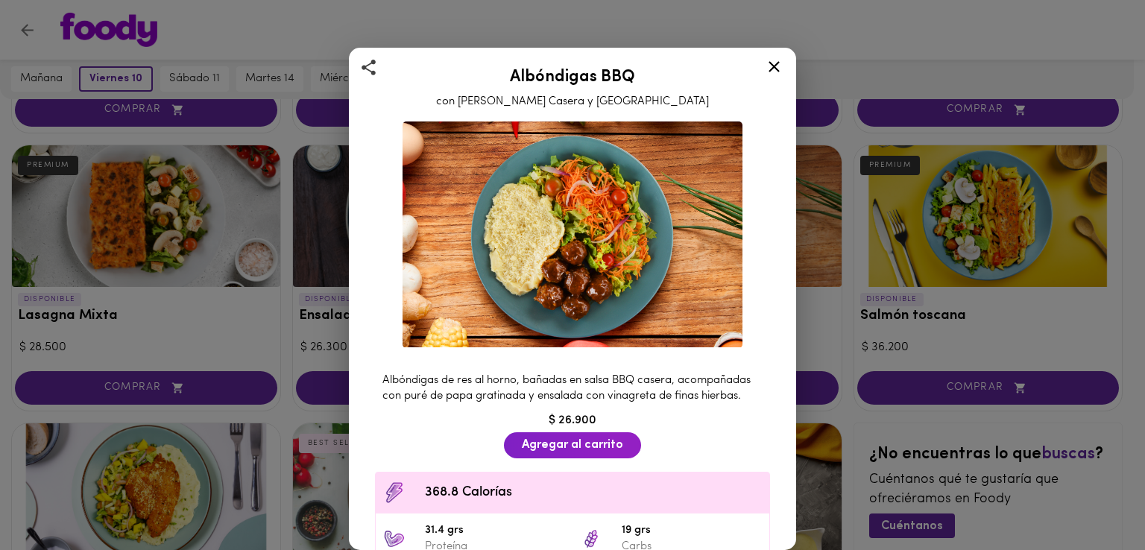
click at [779, 69] on icon at bounding box center [774, 66] width 19 height 19
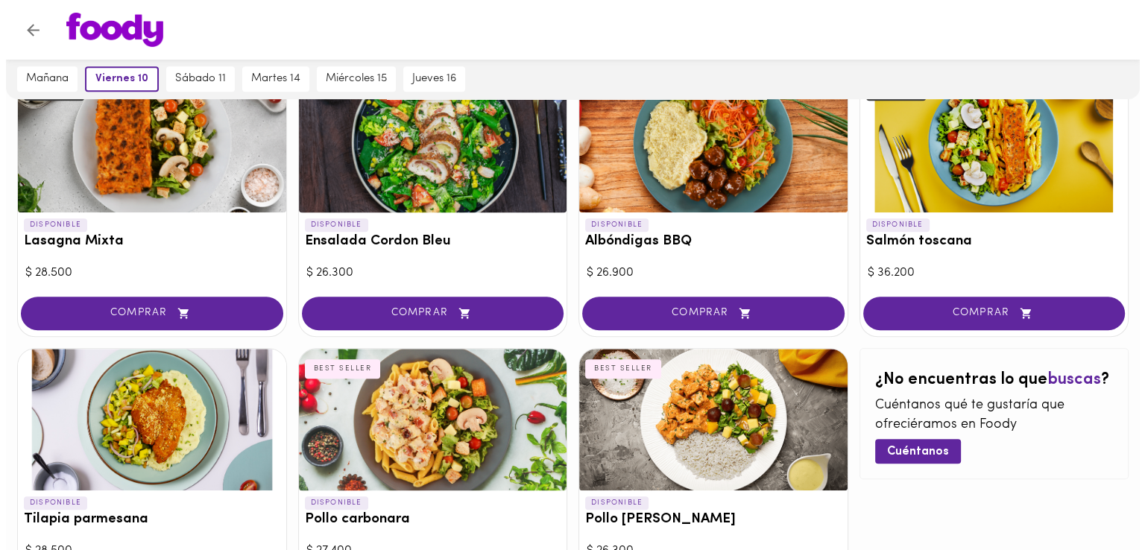
scroll to position [783, 0]
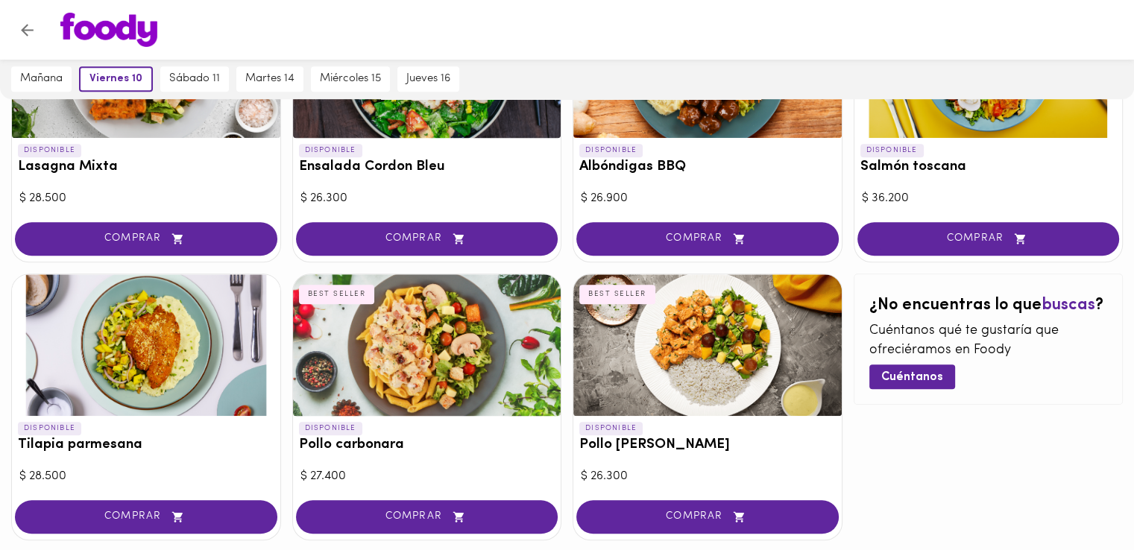
click at [161, 321] on div at bounding box center [146, 345] width 268 height 142
